Goal: Task Accomplishment & Management: Manage account settings

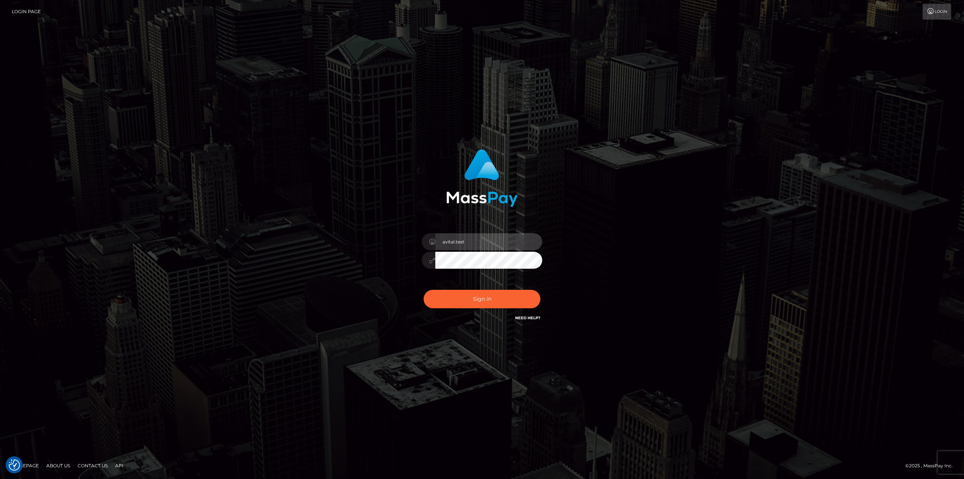
click at [531, 244] on input "avital.test" at bounding box center [488, 241] width 107 height 17
type input "avital.dev"
click at [475, 300] on button "Sign in" at bounding box center [482, 299] width 117 height 18
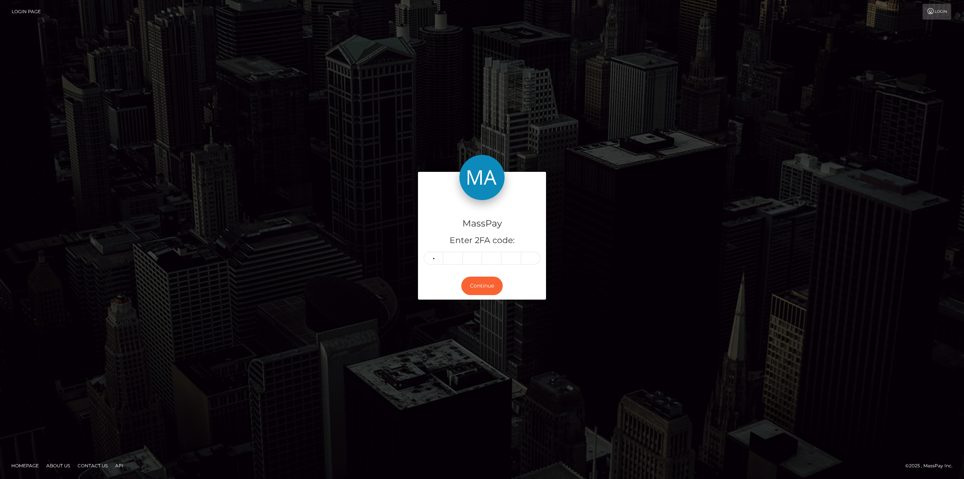
type input "5"
type input "2"
type input "6"
type input "4"
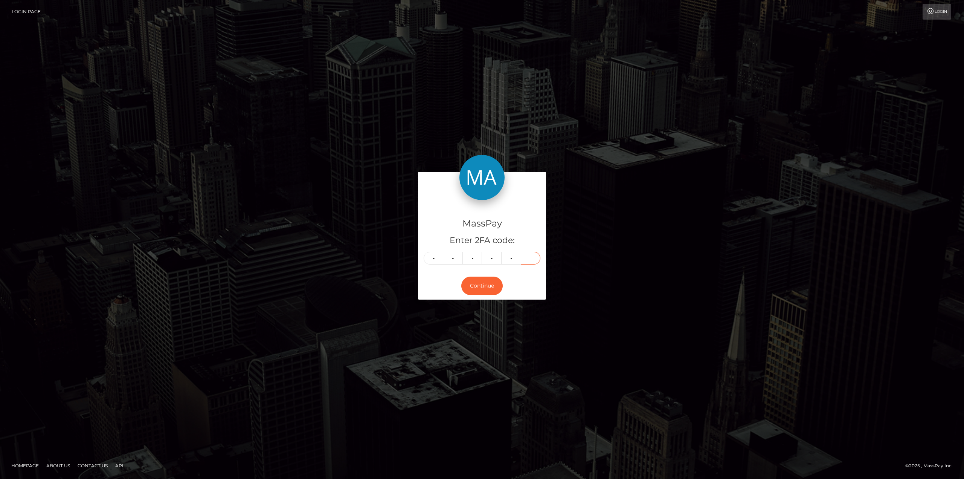
type input "3"
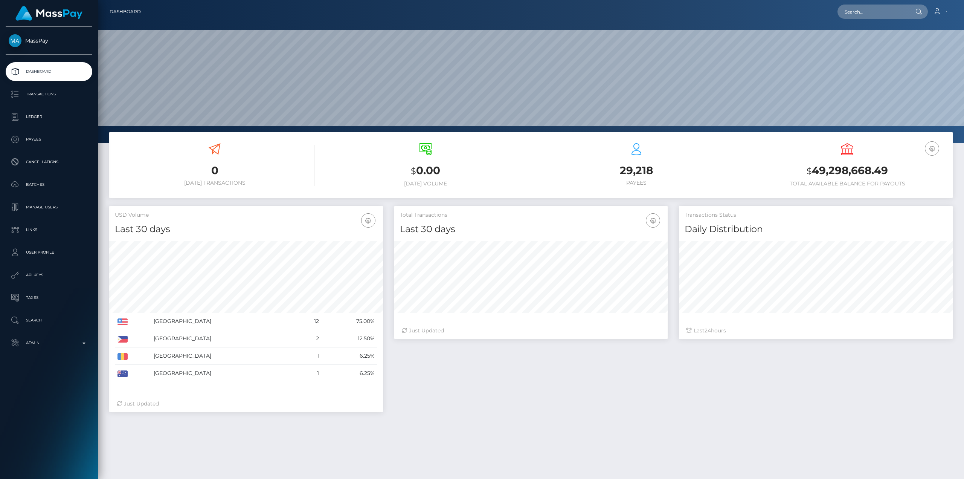
scroll to position [134, 273]
click at [869, 6] on input "text" at bounding box center [872, 12] width 71 height 14
paste input "usr_bb260b2b-a413-11f0-bd75-060e06e9f077"
type input "bb260b2b-a413-11f0-bd75-060e06e9f077"
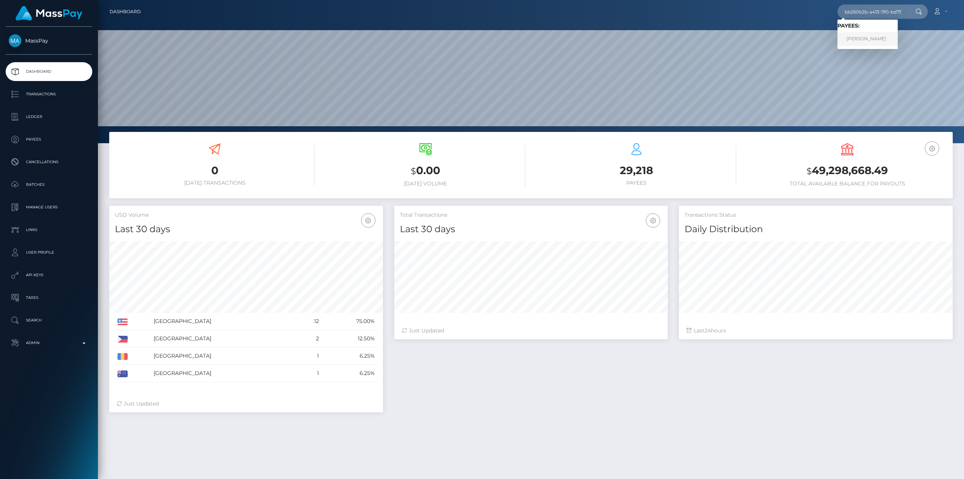
click at [867, 33] on link "María Ruiz" at bounding box center [867, 39] width 60 height 14
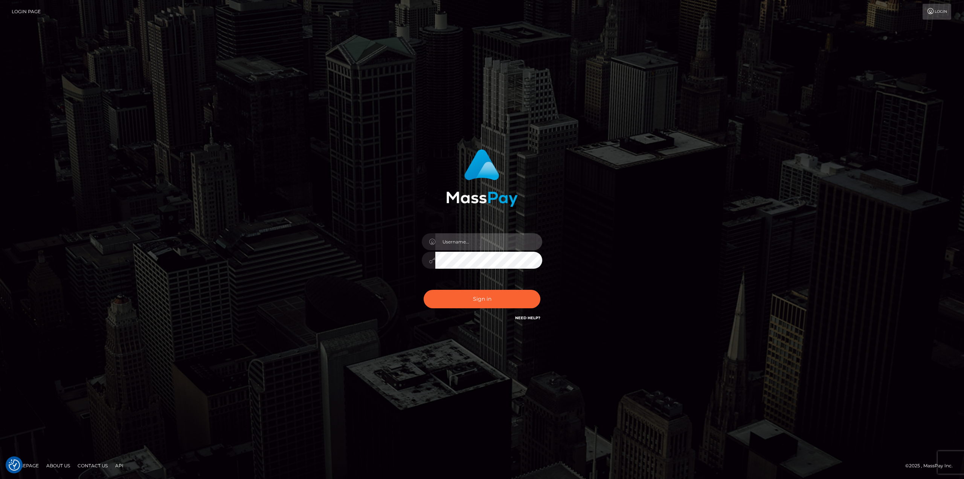
type input "avital.test"
click at [157, 66] on div "avital.test" at bounding box center [482, 239] width 964 height 479
click at [174, 195] on div "avital.test" at bounding box center [482, 239] width 964 height 305
click at [530, 243] on input "avital.test" at bounding box center [488, 241] width 107 height 17
type input "avital.dev"
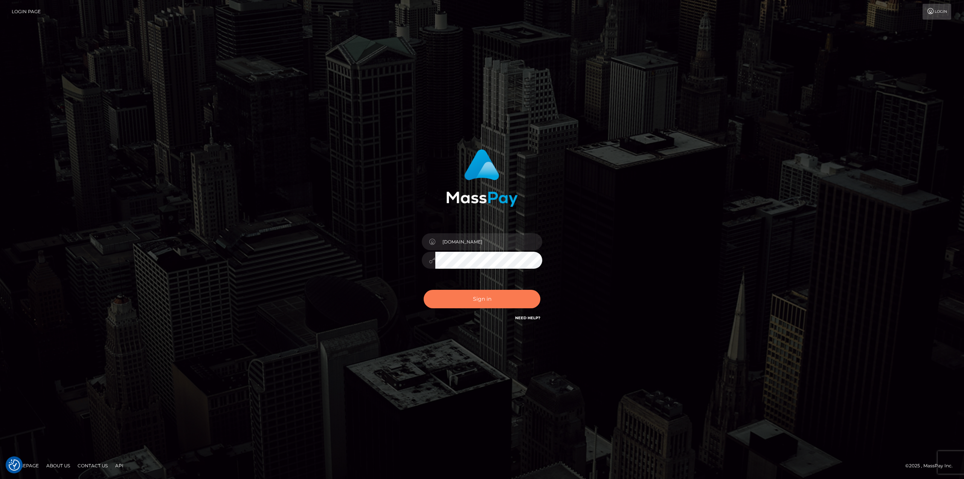
click at [480, 297] on button "Sign in" at bounding box center [482, 299] width 117 height 18
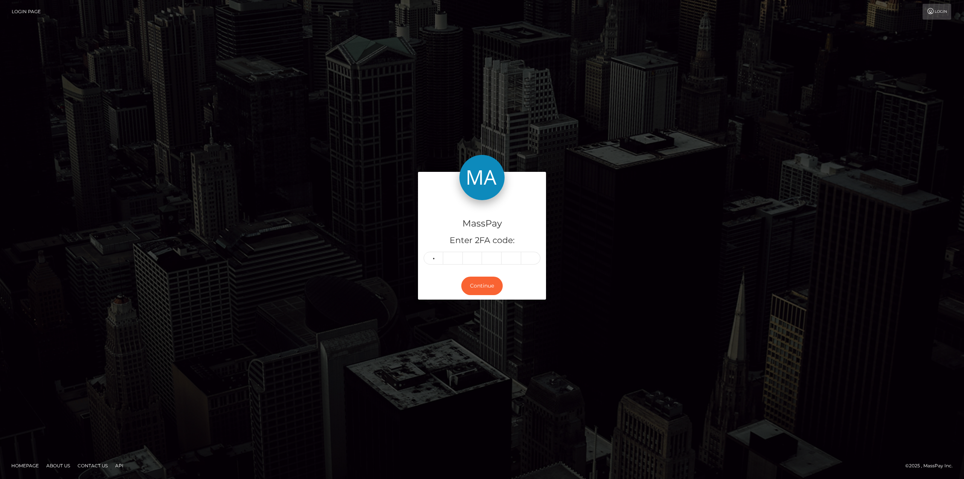
type input "1"
type input "4"
type input "5"
type input "9"
type input "1"
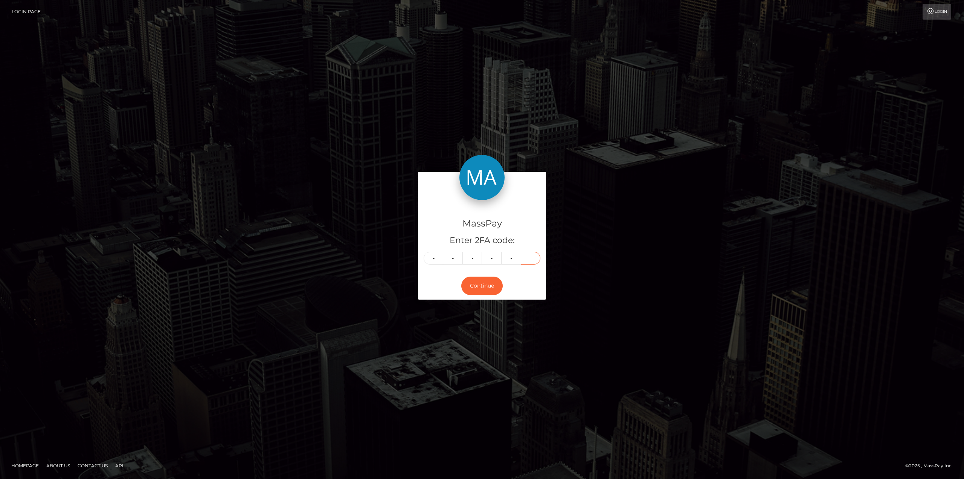
type input "8"
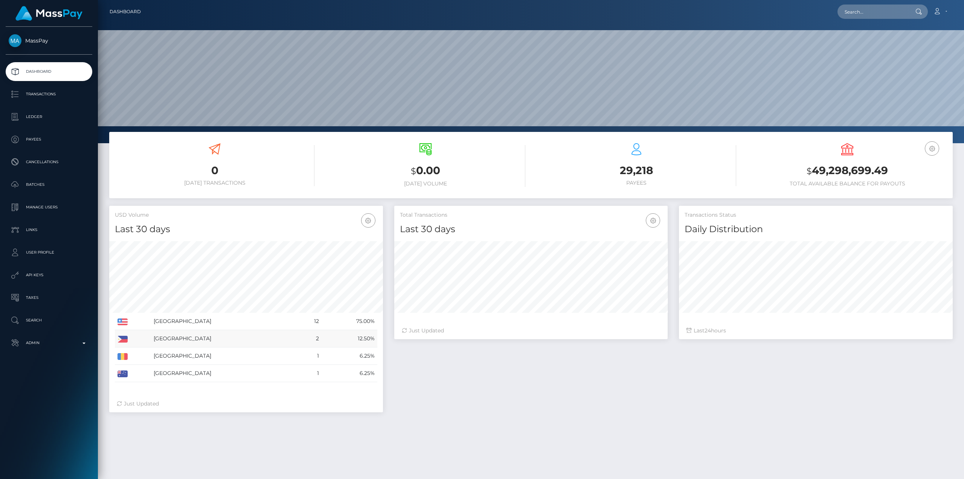
scroll to position [134, 273]
click at [879, 13] on input "text" at bounding box center [872, 12] width 71 height 14
paste input "usr_bb260b2b-a413-11f0-bd75-060e06e9f077"
type input "bb260b2b-a413-11f0-bd75-060e06e9f077"
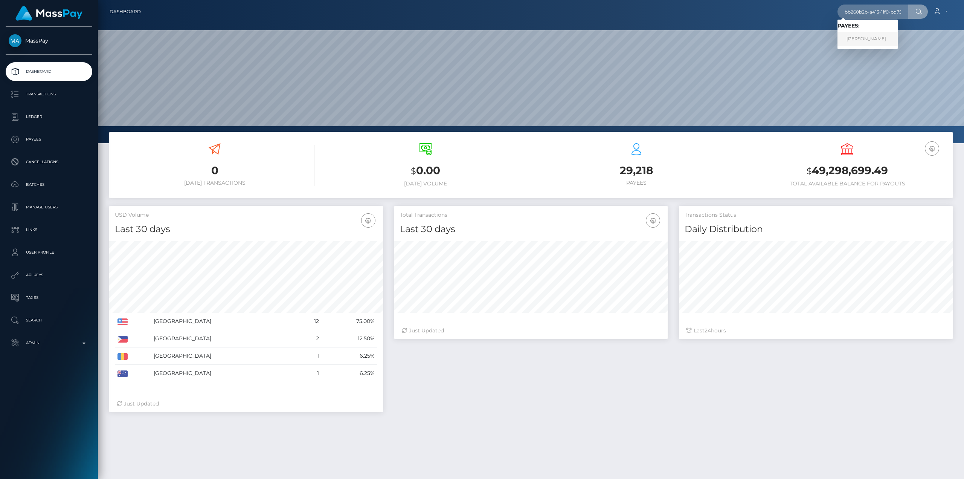
click at [855, 38] on link "María Ruiz" at bounding box center [867, 39] width 60 height 14
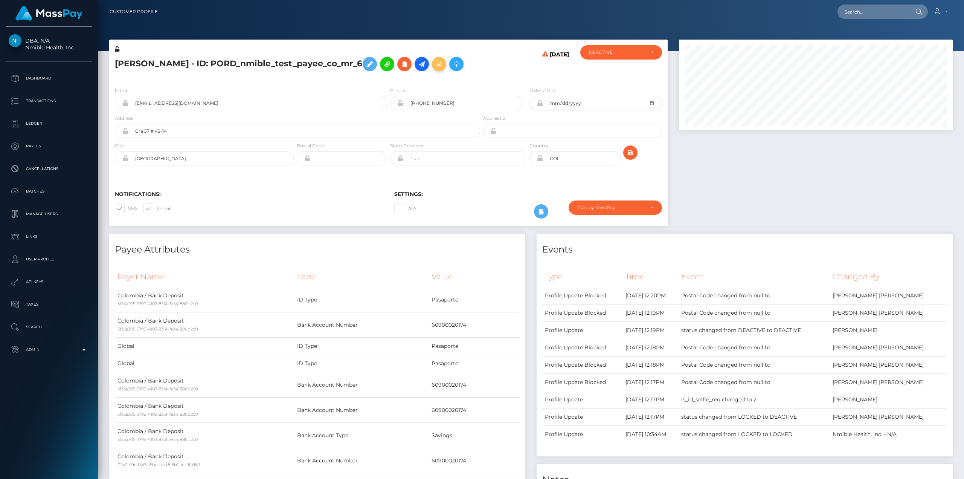
scroll to position [90, 273]
click at [400, 67] on icon at bounding box center [404, 63] width 9 height 9
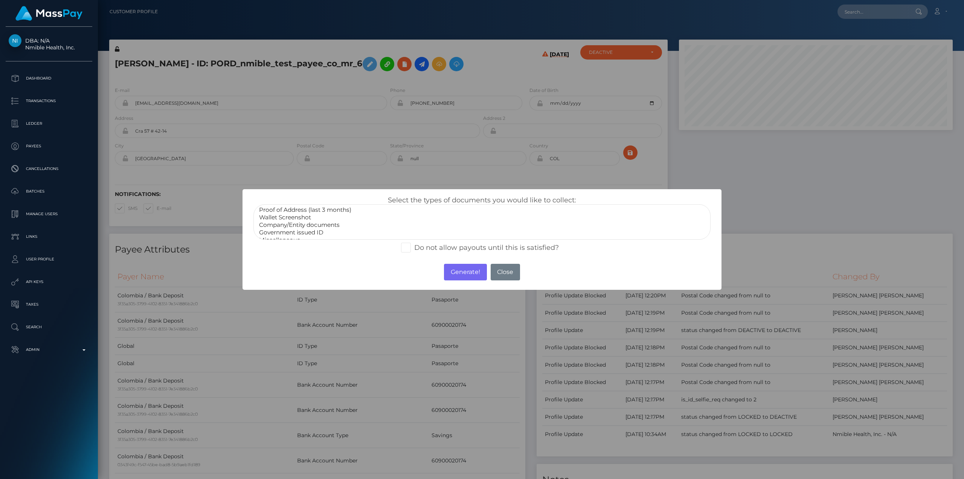
scroll to position [23, 0]
select select "Government issued ID"
click at [312, 224] on option "Government issued ID" at bounding box center [481, 226] width 447 height 8
click at [414, 247] on span at bounding box center [414, 247] width 0 height 8
click at [414, 247] on input "Do not allow payouts until this is satisfied?" at bounding box center [416, 244] width 5 height 5
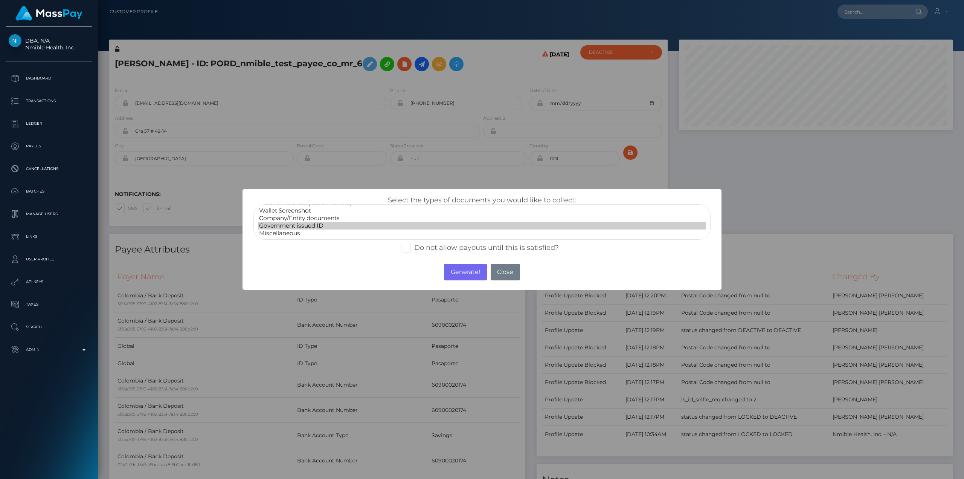
checkbox input "true"
click at [463, 273] on button "Generate!" at bounding box center [465, 272] width 43 height 17
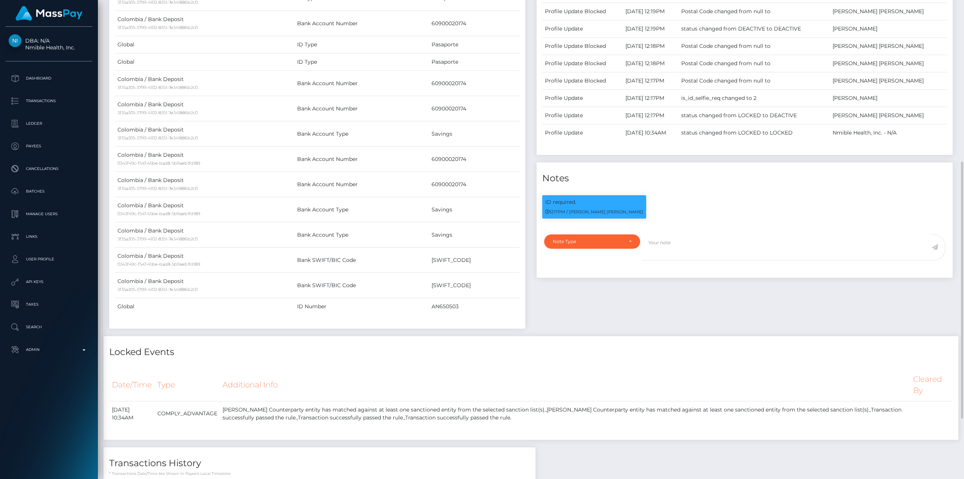
scroll to position [413, 0]
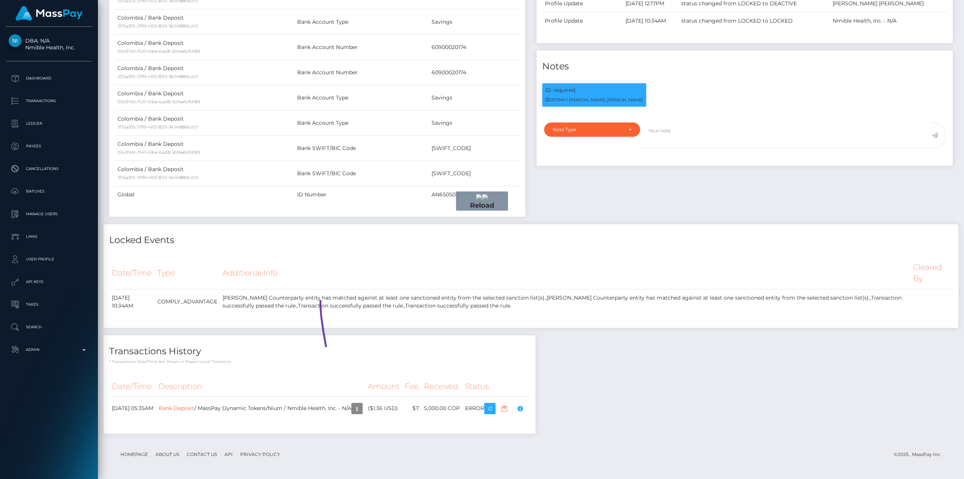
drag, startPoint x: 327, startPoint y: 356, endPoint x: 316, endPoint y: 339, distance: 19.8
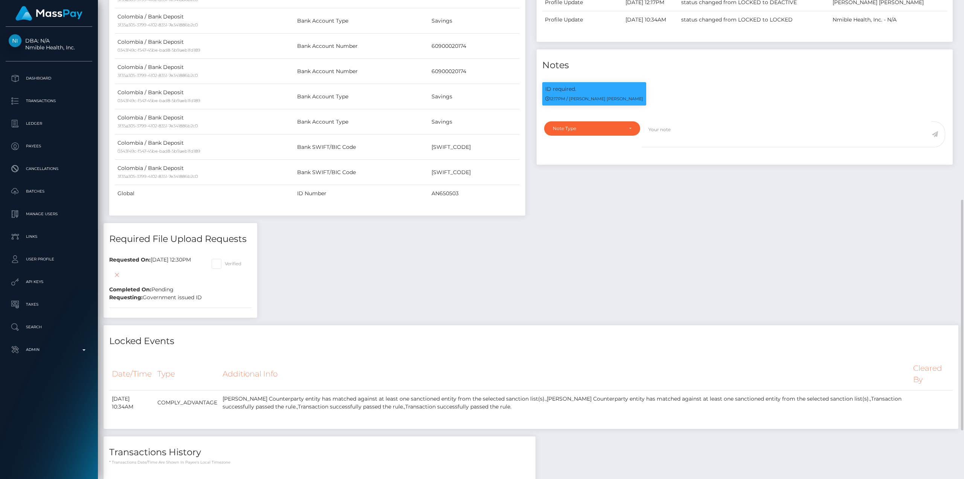
scroll to position [90, 273]
click at [117, 274] on icon at bounding box center [116, 274] width 9 height 9
click at [408, 267] on div "Payee Attributes Payer Name Label Value Colombia / Bank Deposit 3f35a305-3799-4…" at bounding box center [531, 180] width 855 height 723
drag, startPoint x: 408, startPoint y: 282, endPoint x: 422, endPoint y: 319, distance: 39.4
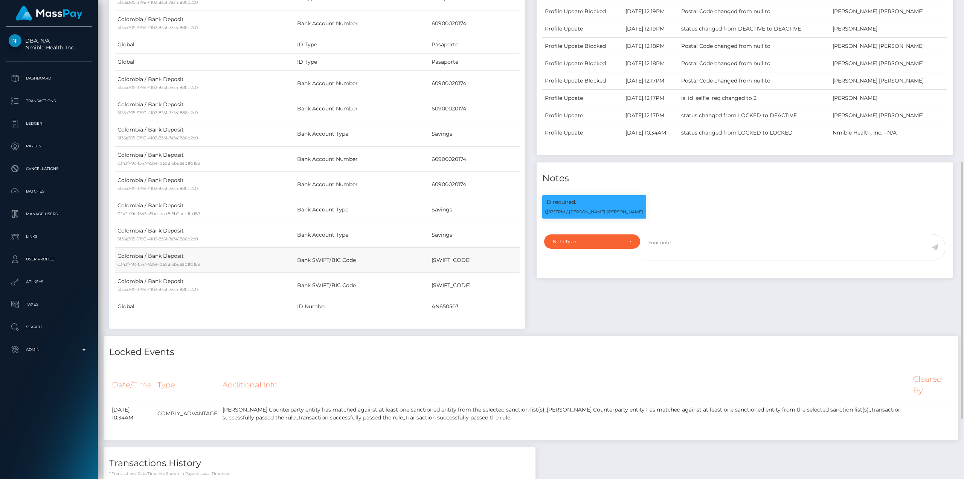
scroll to position [413, 0]
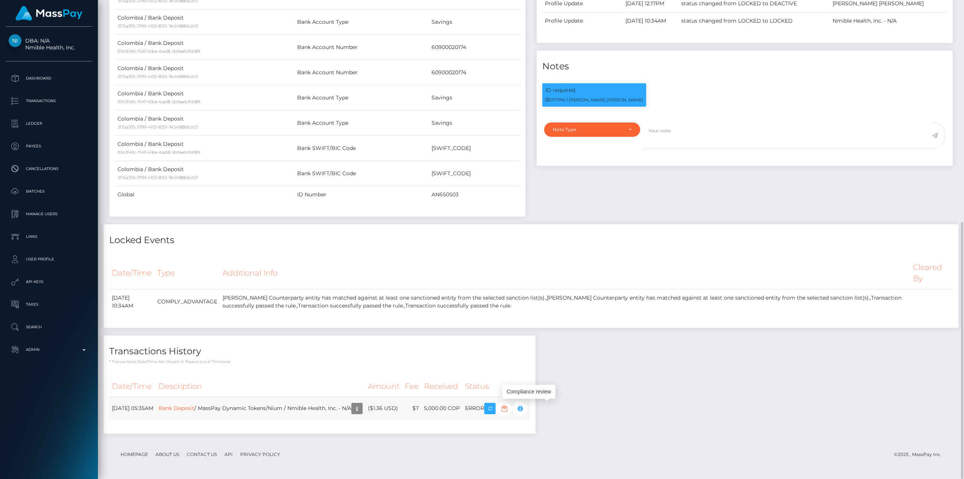
click at [524, 411] on icon "button" at bounding box center [519, 408] width 9 height 9
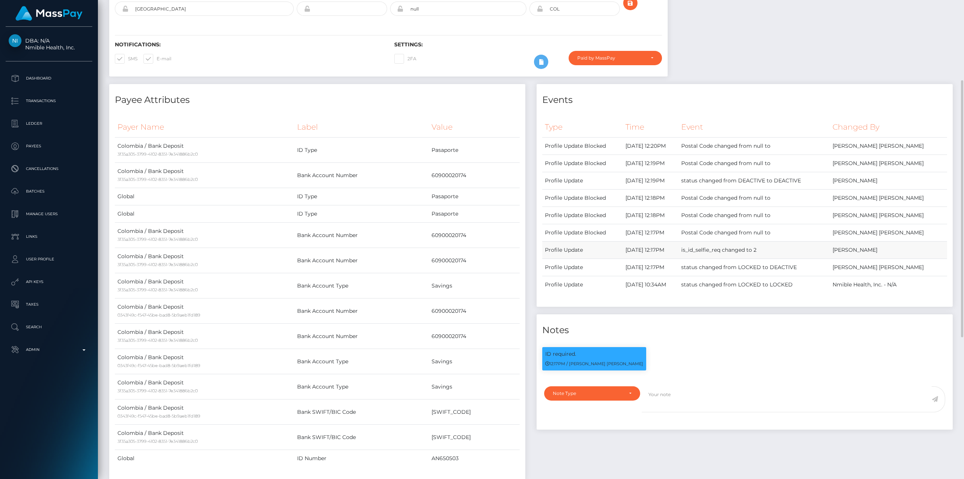
scroll to position [0, 0]
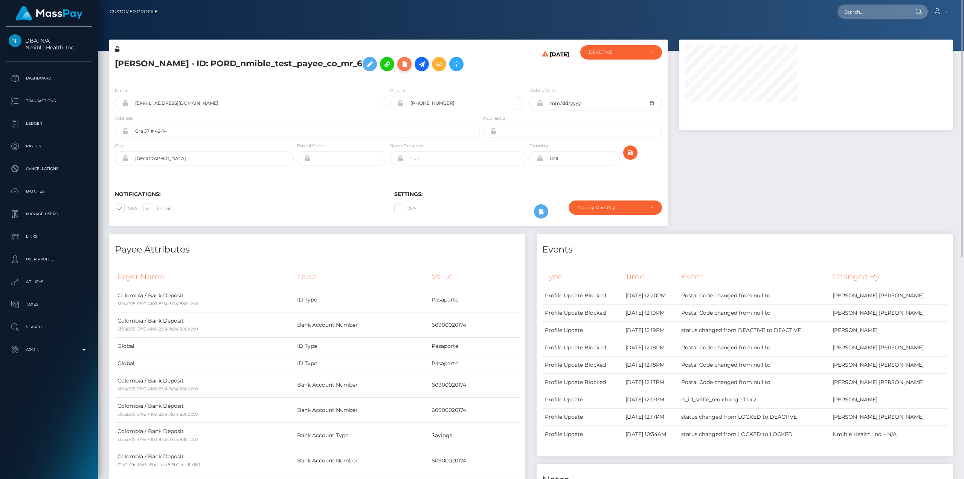
click at [400, 63] on icon at bounding box center [404, 63] width 9 height 9
click at [400, 64] on icon at bounding box center [404, 63] width 9 height 9
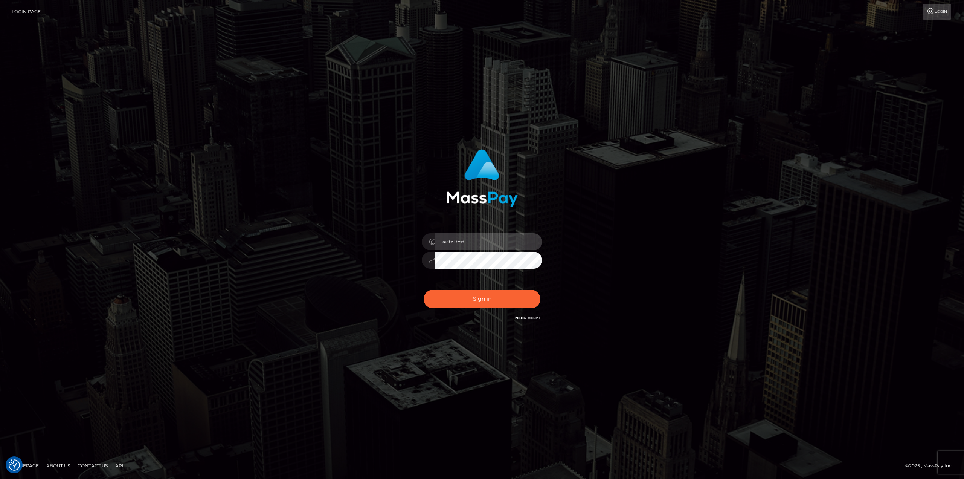
click at [529, 241] on input "avital.test" at bounding box center [488, 241] width 107 height 17
type input "avital.dev"
click at [488, 297] on button "Sign in" at bounding box center [482, 299] width 117 height 18
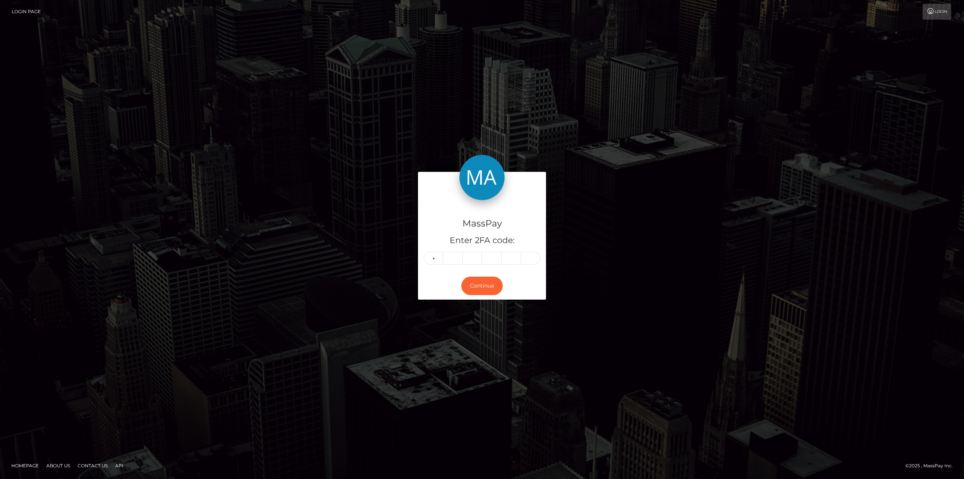
type input "7"
type input "4"
type input "2"
type input "1"
type input "5"
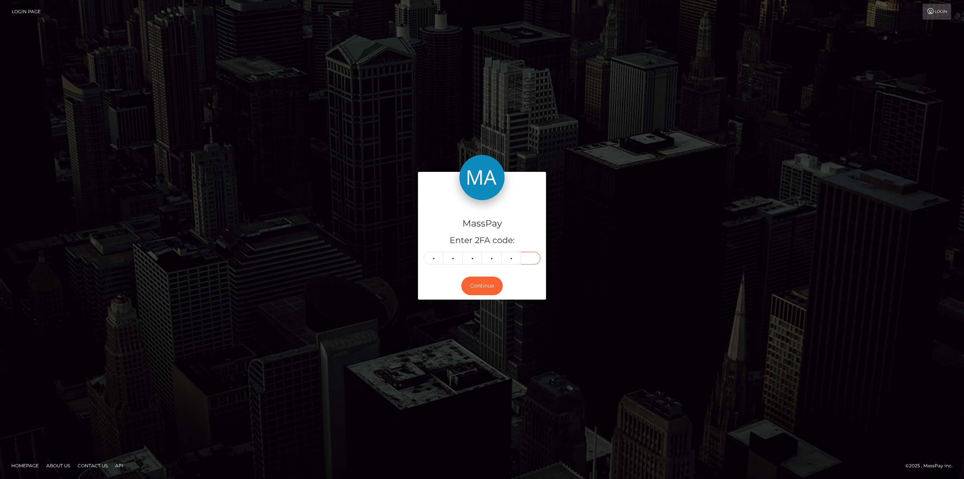
type input "8"
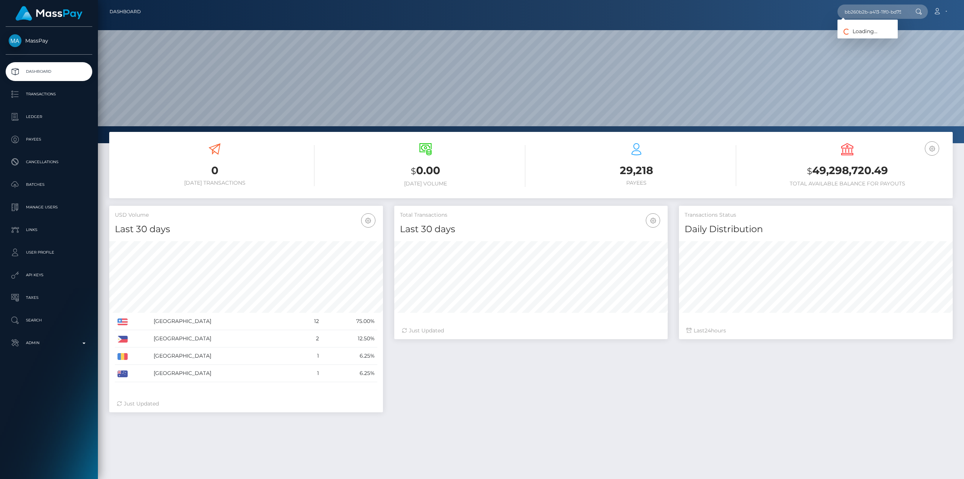
scroll to position [0, 36]
type input "bb260b2b-a413-11f0-bd75-060e06e9f077"
click at [867, 39] on link "María Ruiz" at bounding box center [867, 39] width 60 height 14
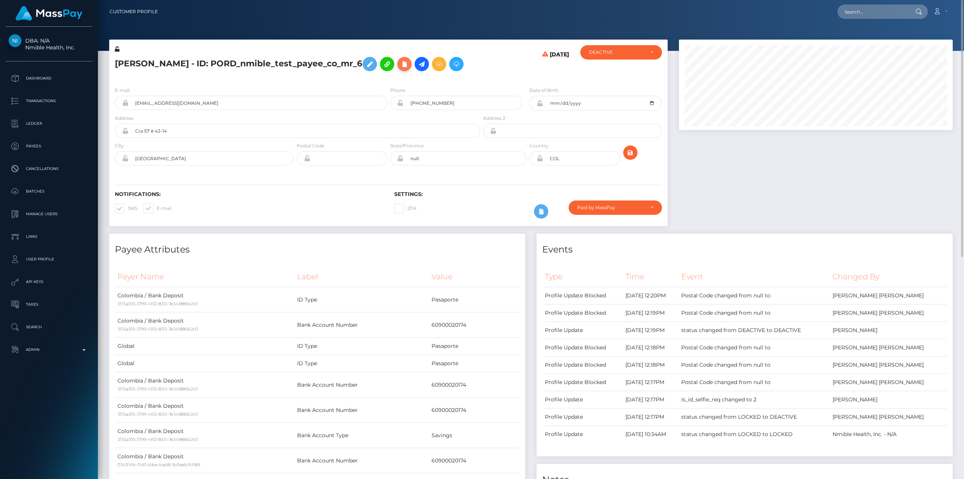
click at [400, 65] on icon at bounding box center [404, 63] width 9 height 9
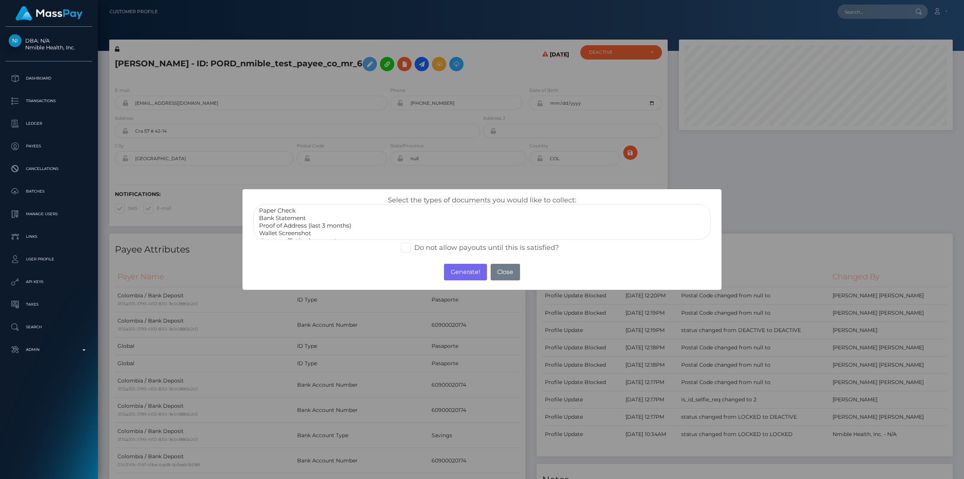
scroll to position [23, 0]
select select "Government issued ID"
click at [318, 224] on option "Government issued ID" at bounding box center [481, 226] width 447 height 8
click at [464, 268] on button "Generate!" at bounding box center [465, 272] width 43 height 17
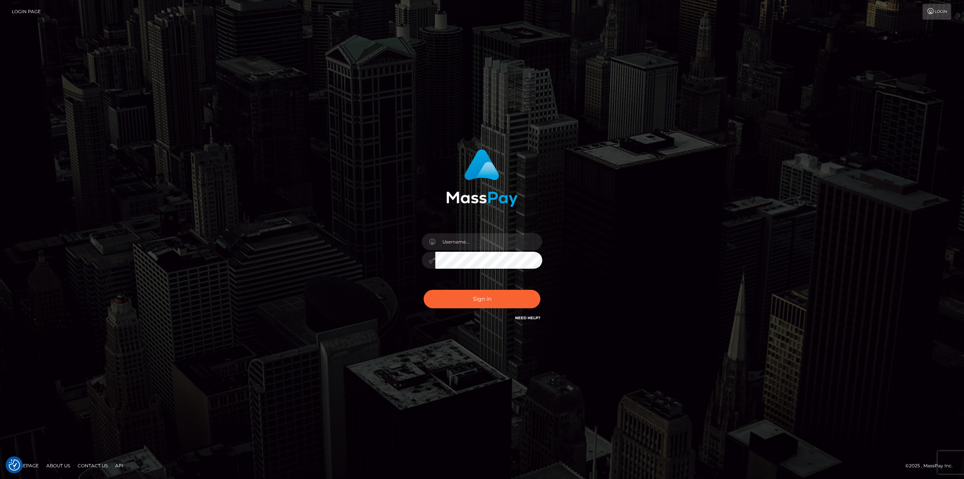
type input "avital.test"
